Goal: Find specific page/section: Find specific page/section

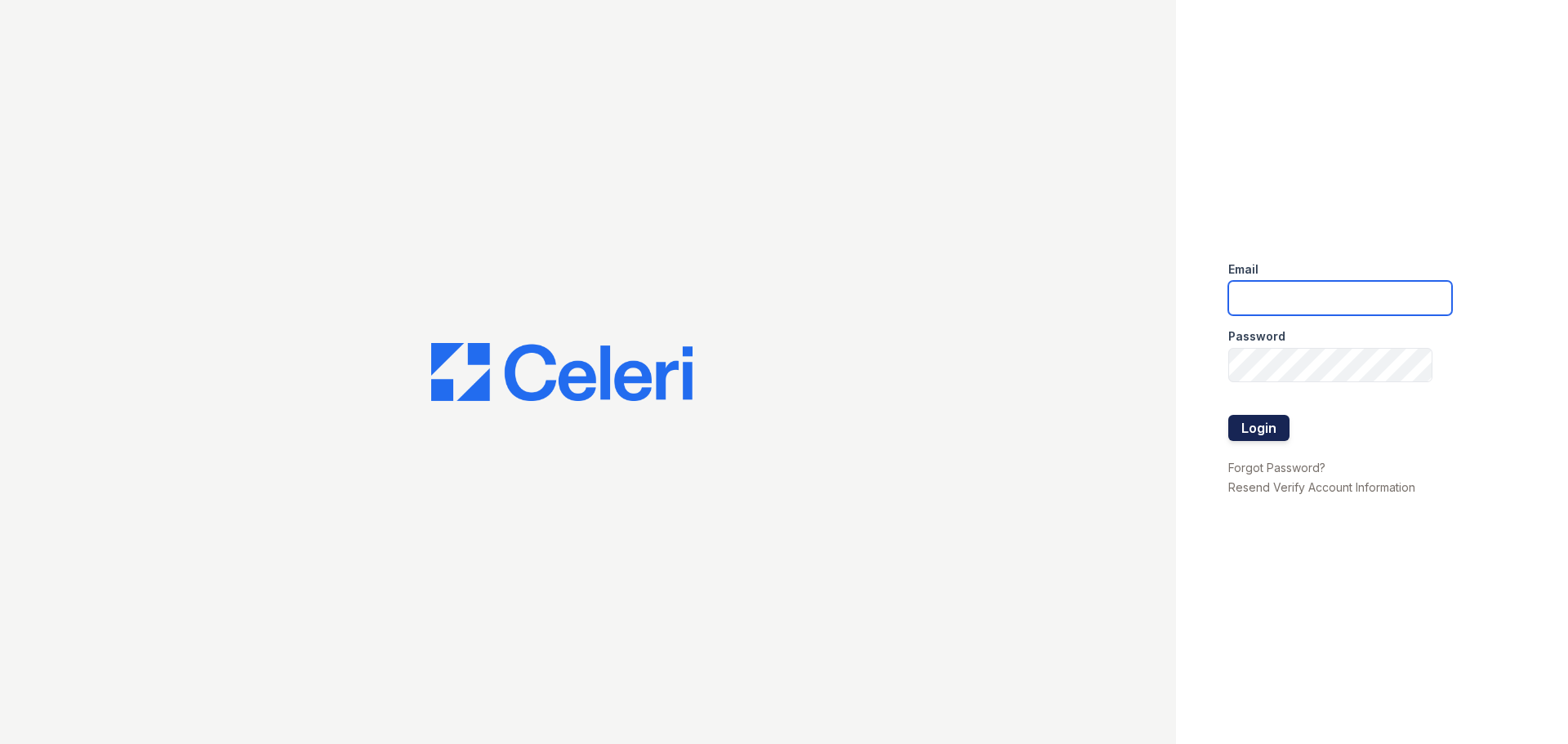
type input "[EMAIL_ADDRESS][DOMAIN_NAME]"
click at [1265, 425] on button "Login" at bounding box center [1259, 427] width 62 height 26
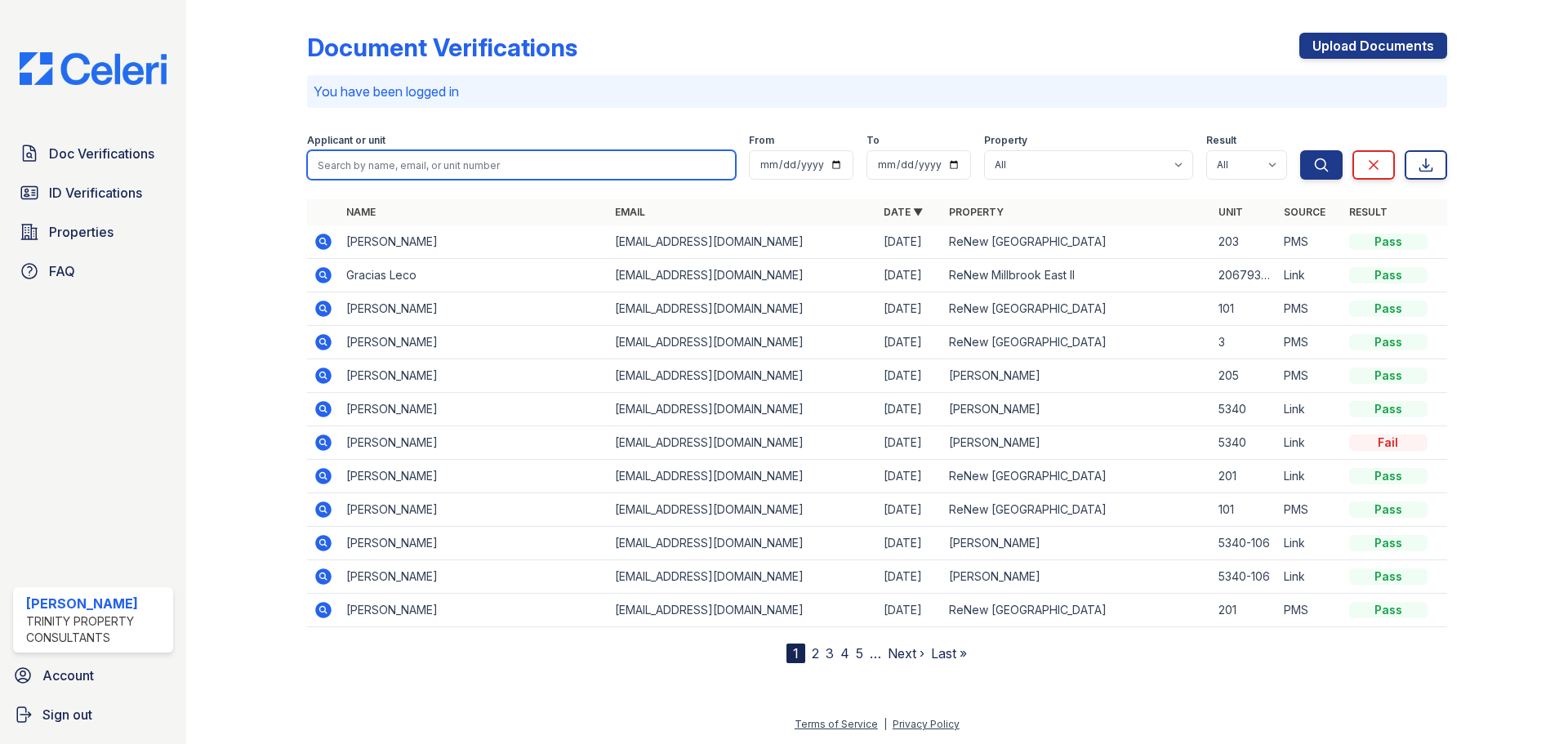
click at [540, 157] on input "search" at bounding box center [521, 165] width 429 height 29
type input "stru"
click at [1300, 151] on button "Search" at bounding box center [1321, 165] width 42 height 29
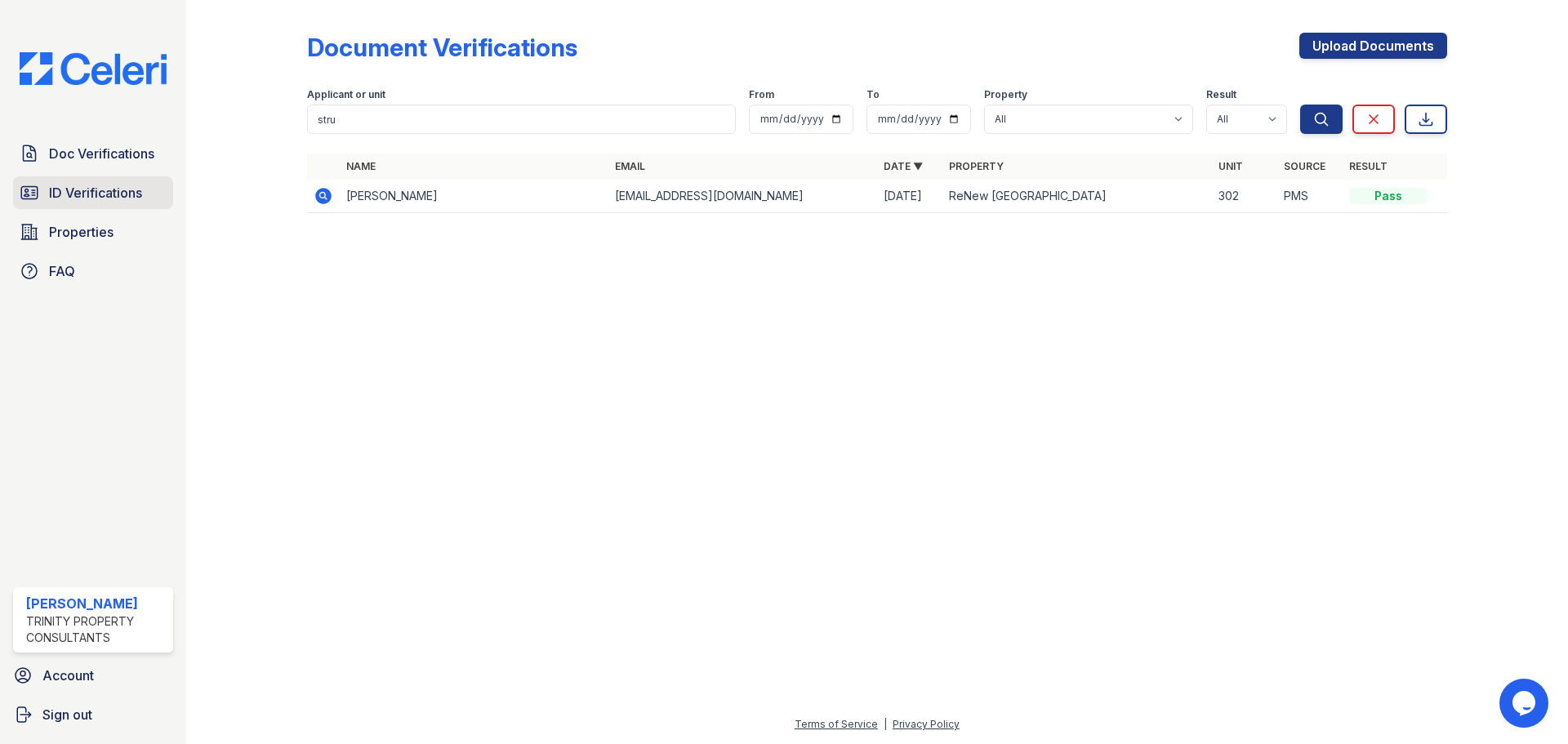
click at [95, 196] on span "ID Verifications" at bounding box center [96, 193] width 93 height 20
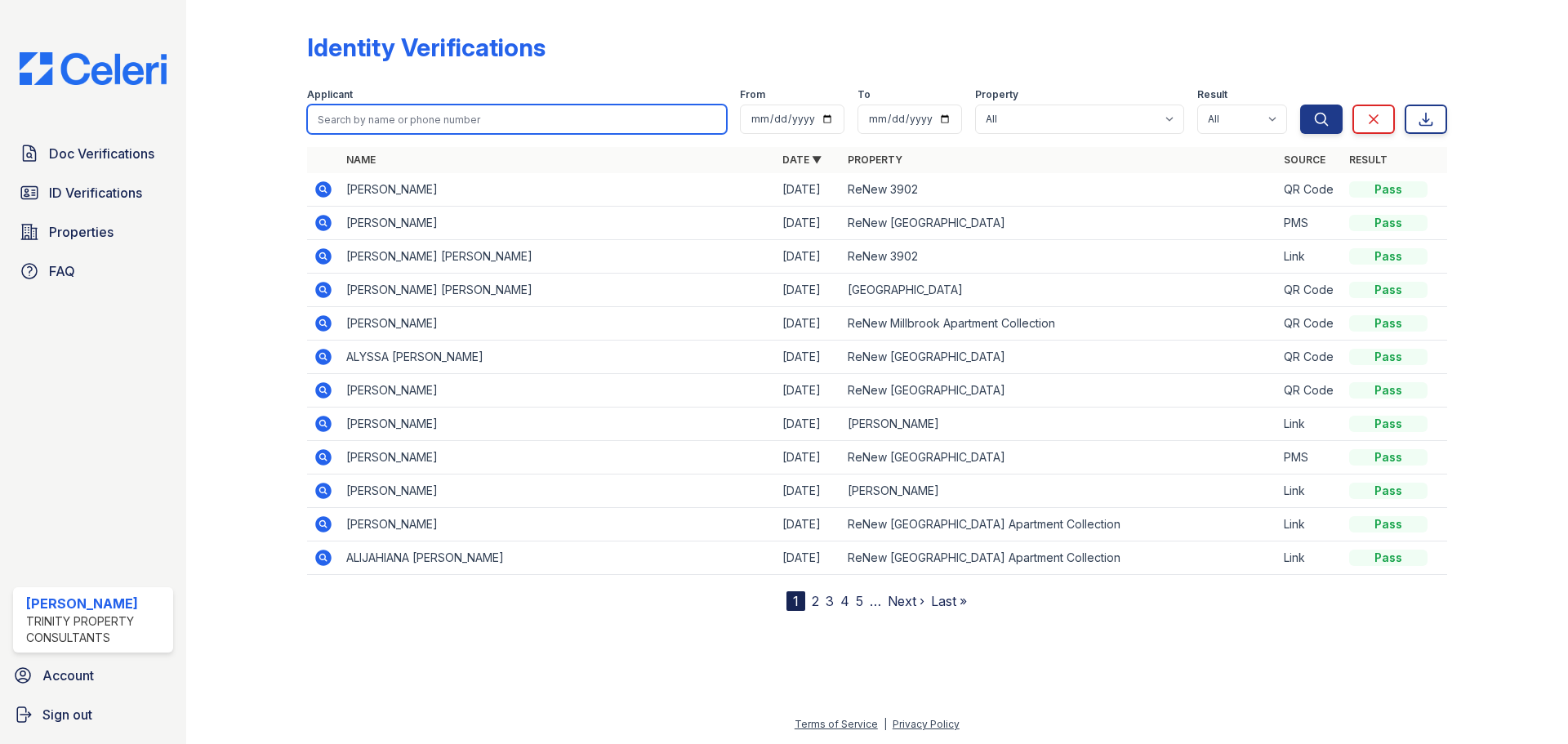
click at [423, 122] on input "search" at bounding box center [517, 119] width 419 height 29
type input "stru"
click at [1300, 105] on button "Search" at bounding box center [1321, 119] width 42 height 29
